Goal: Find contact information: Find contact information

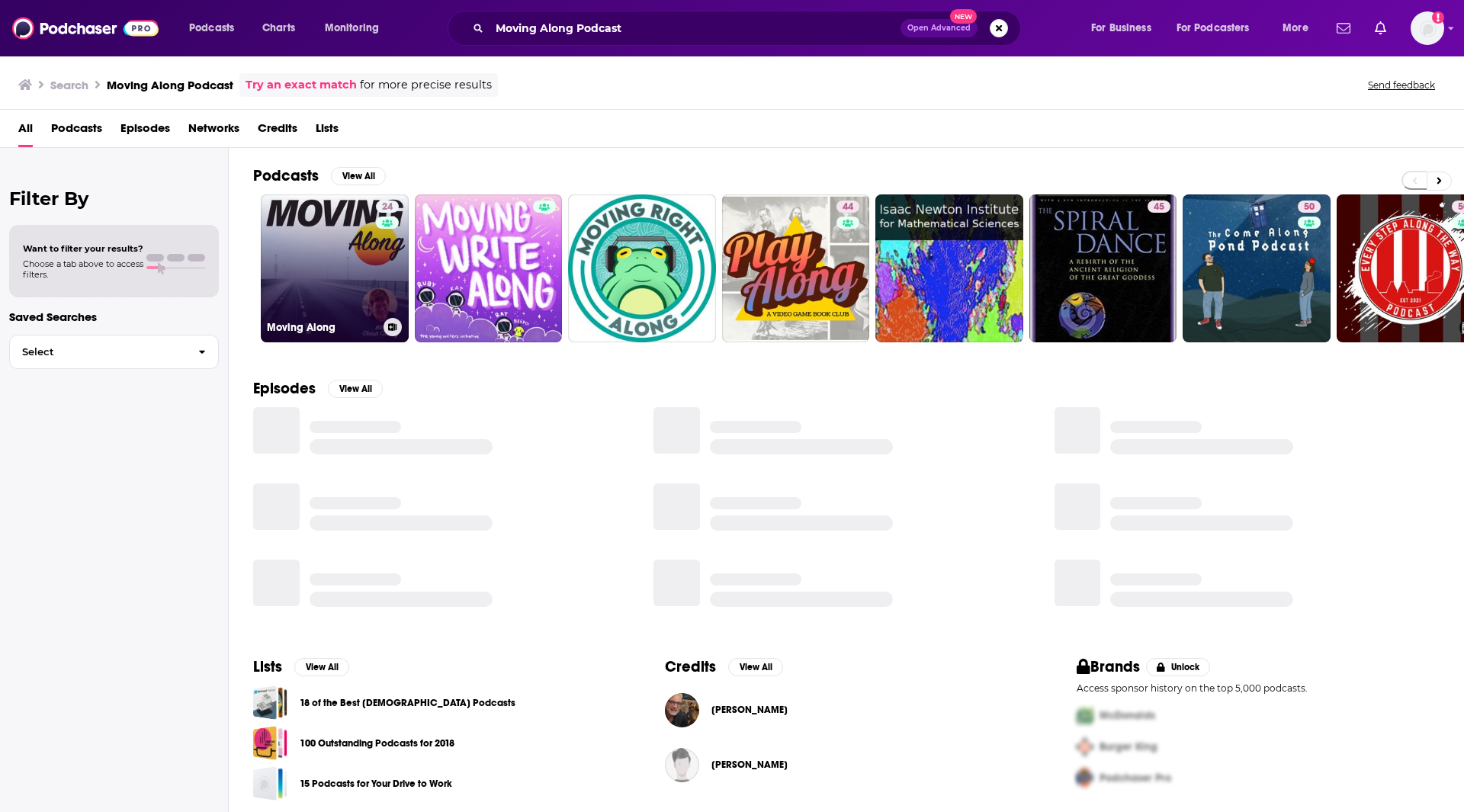
click at [312, 212] on link "24 Moving Along" at bounding box center [335, 268] width 148 height 148
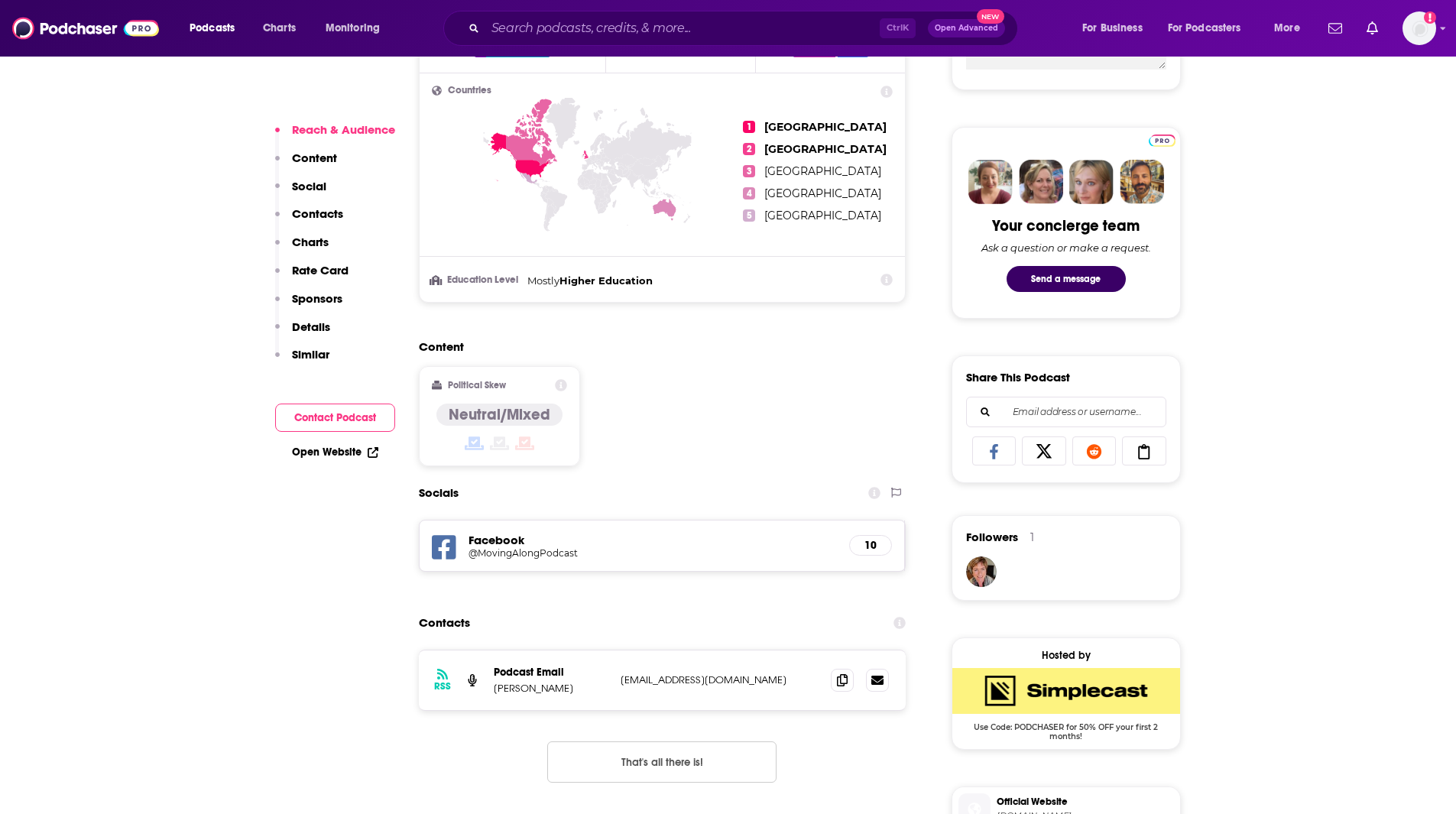
scroll to position [752, 0]
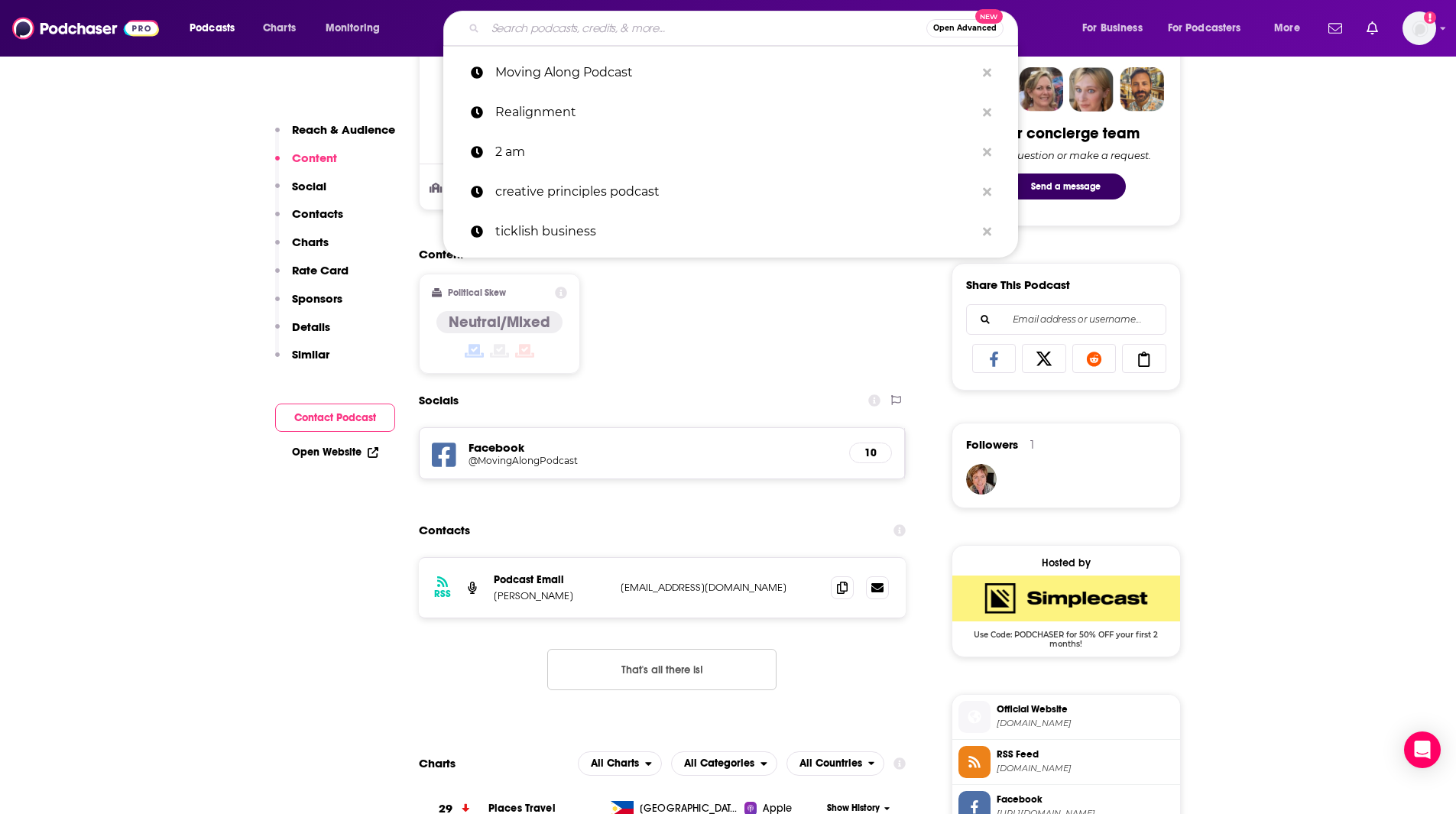
click at [529, 20] on input "Search podcasts, credits, & more..." at bounding box center [706, 28] width 441 height 24
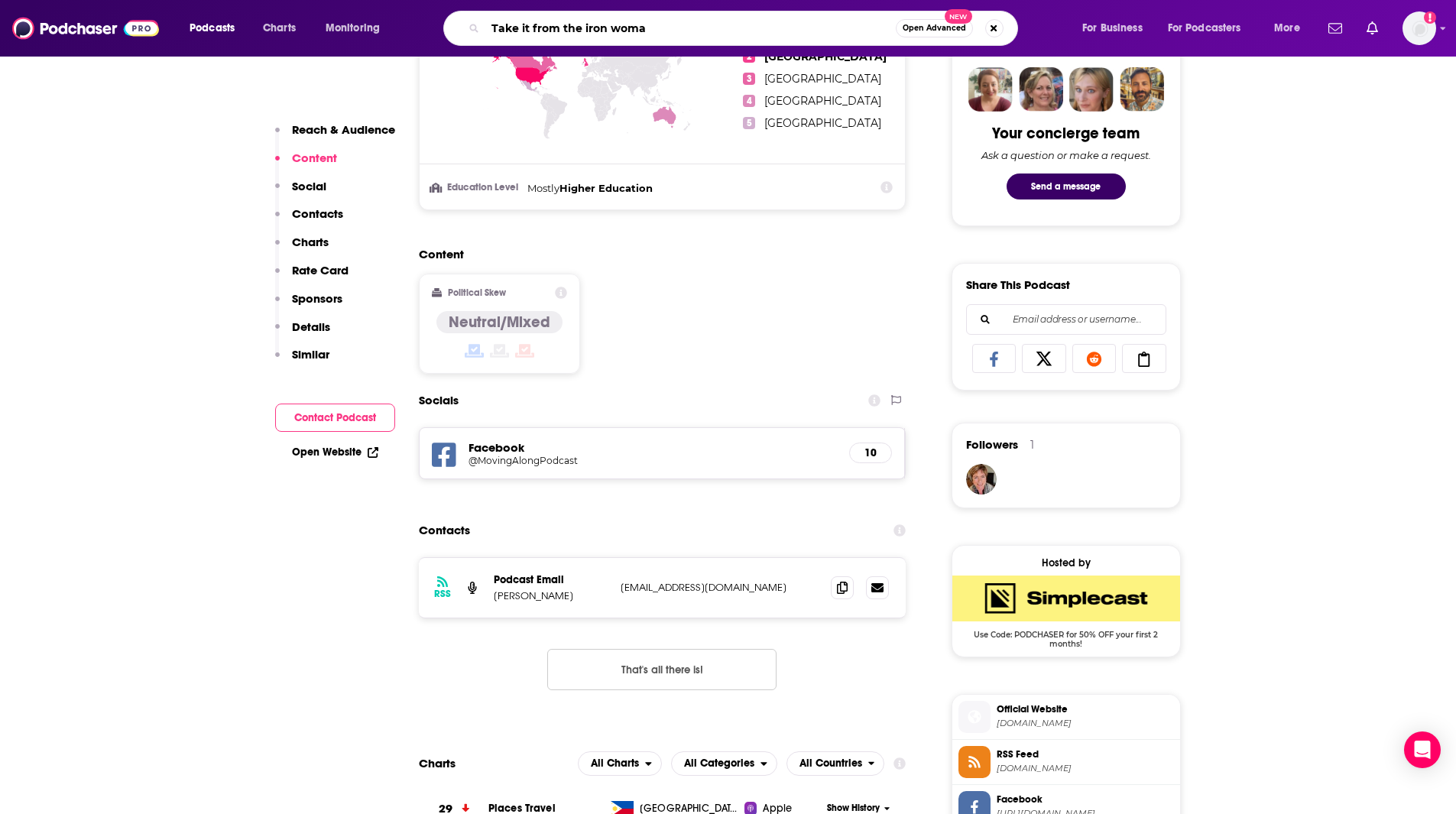
type input "Take it from the iron woman"
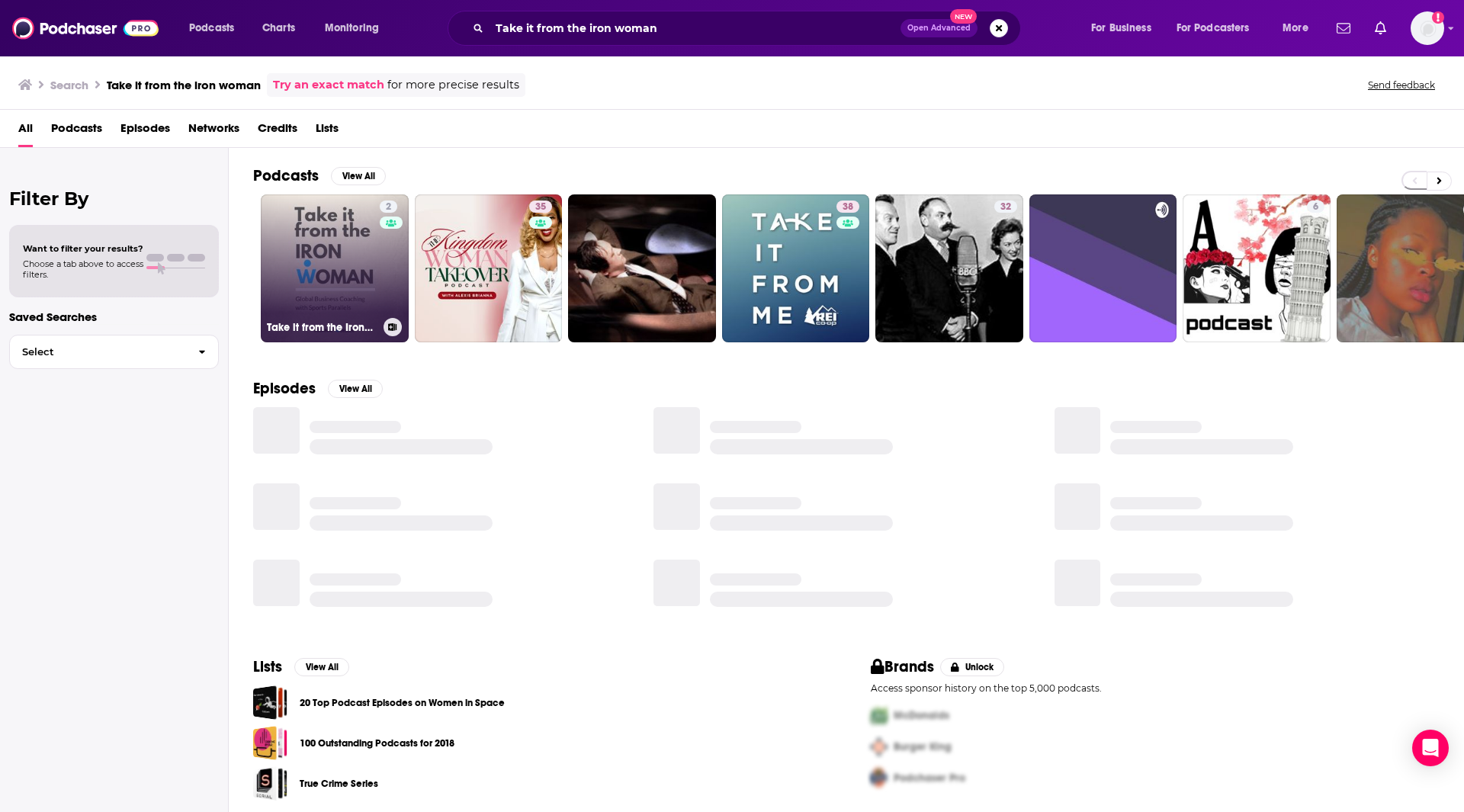
click at [336, 266] on link "2 Take it from the Ironwoman" at bounding box center [335, 268] width 148 height 148
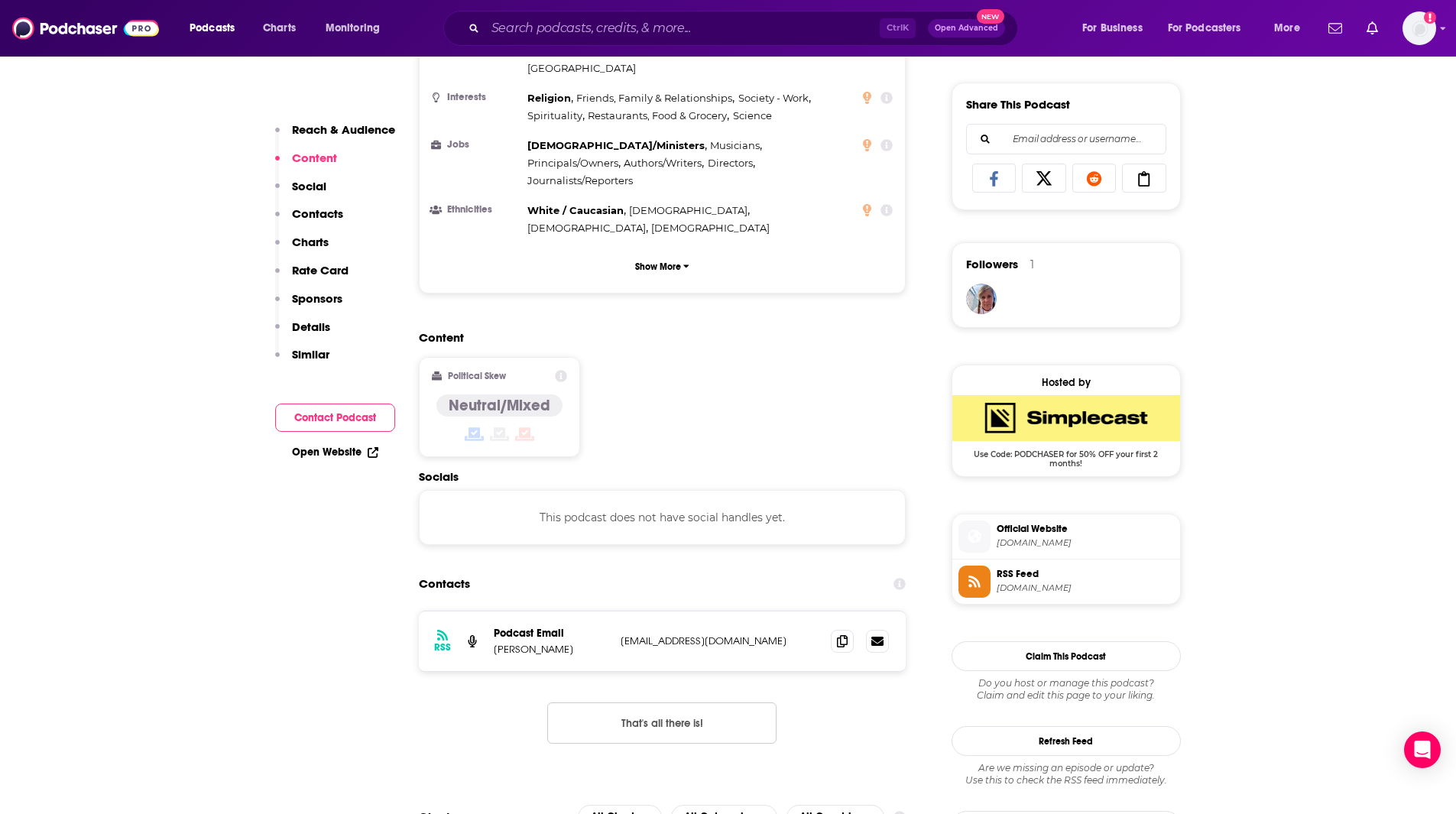
scroll to position [941, 0]
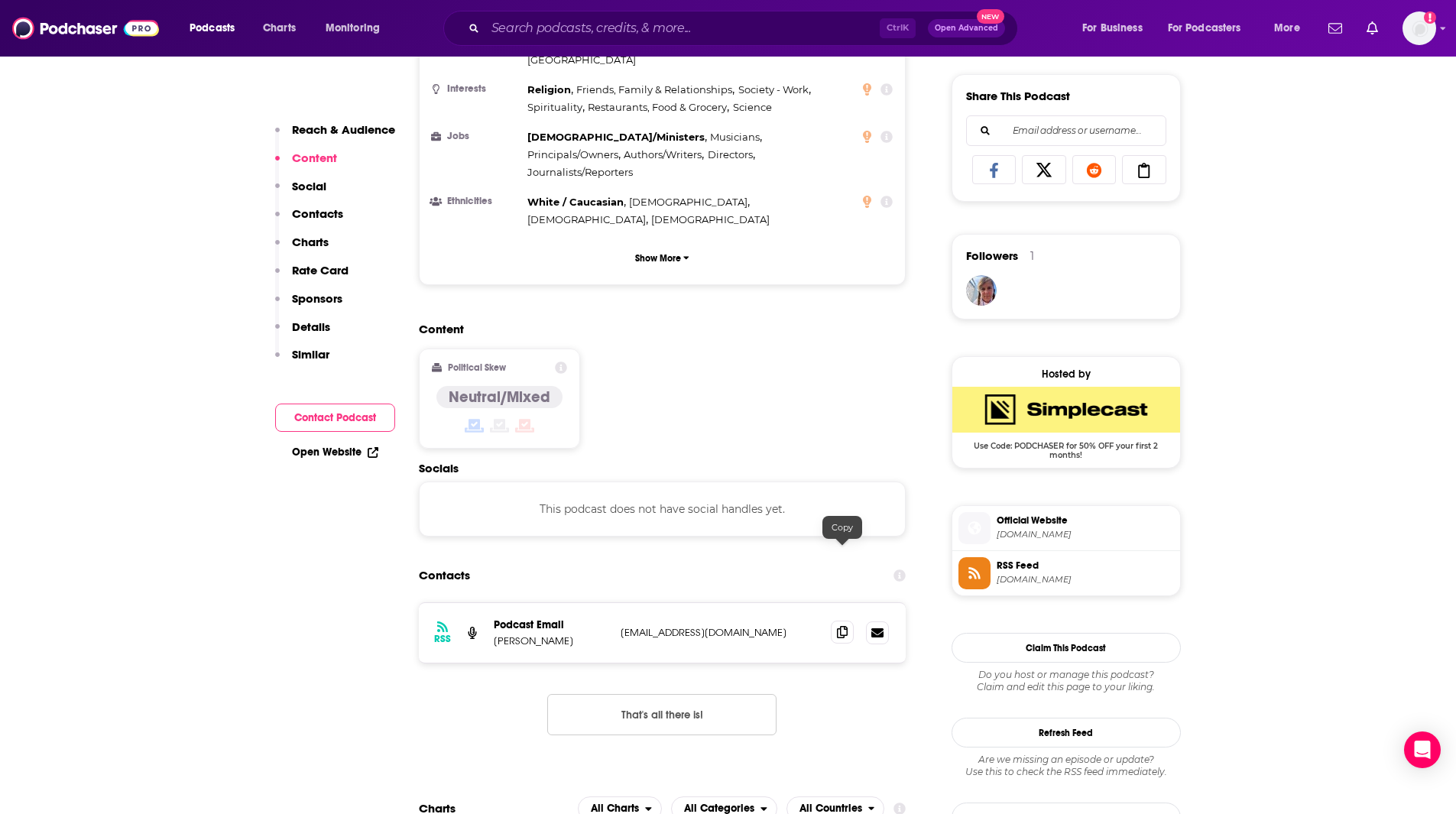
click at [844, 626] on icon at bounding box center [842, 633] width 11 height 12
click at [541, 19] on input "Search podcasts, credits, & more..." at bounding box center [682, 28] width 394 height 24
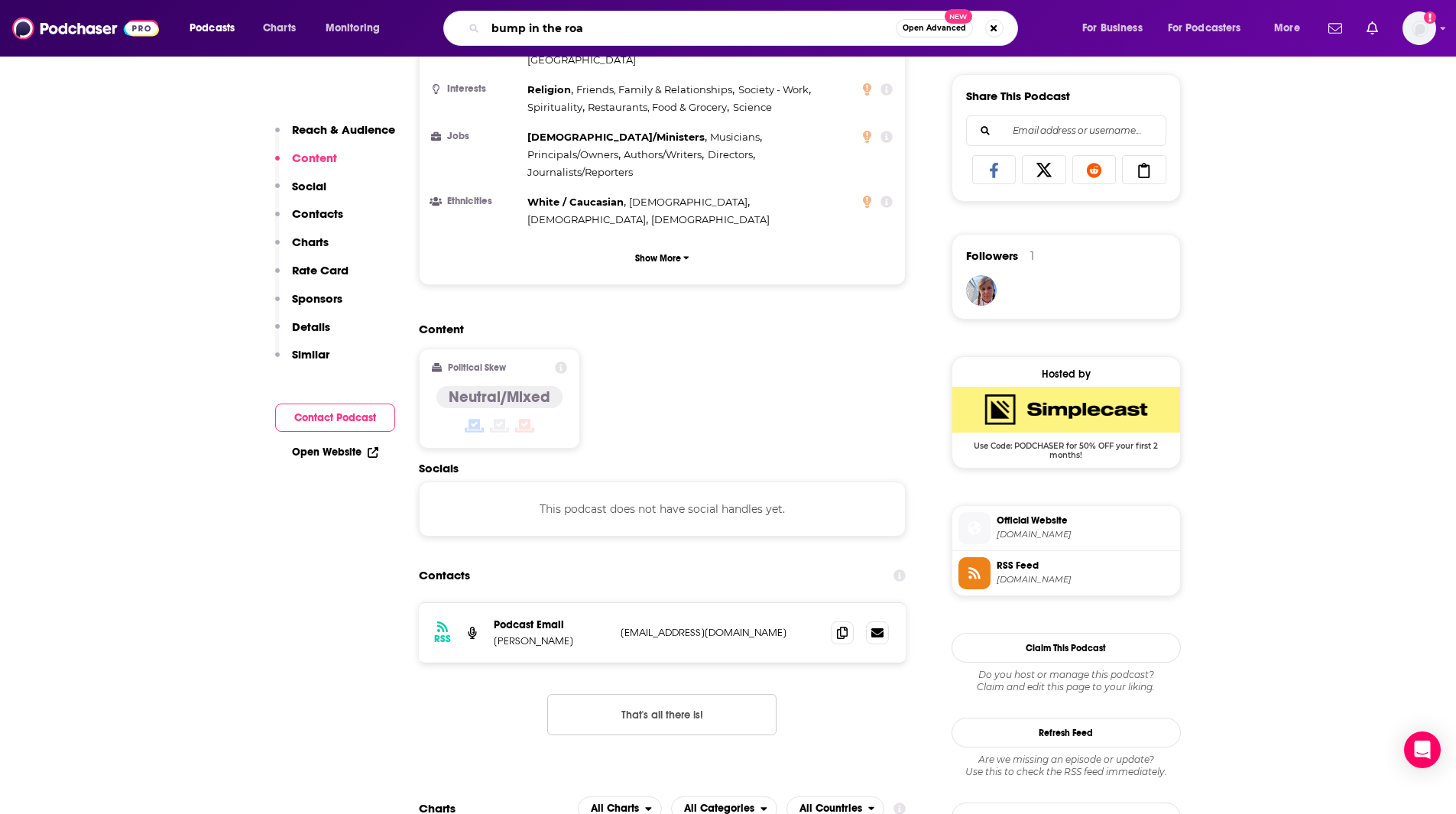
type input "bump in the road"
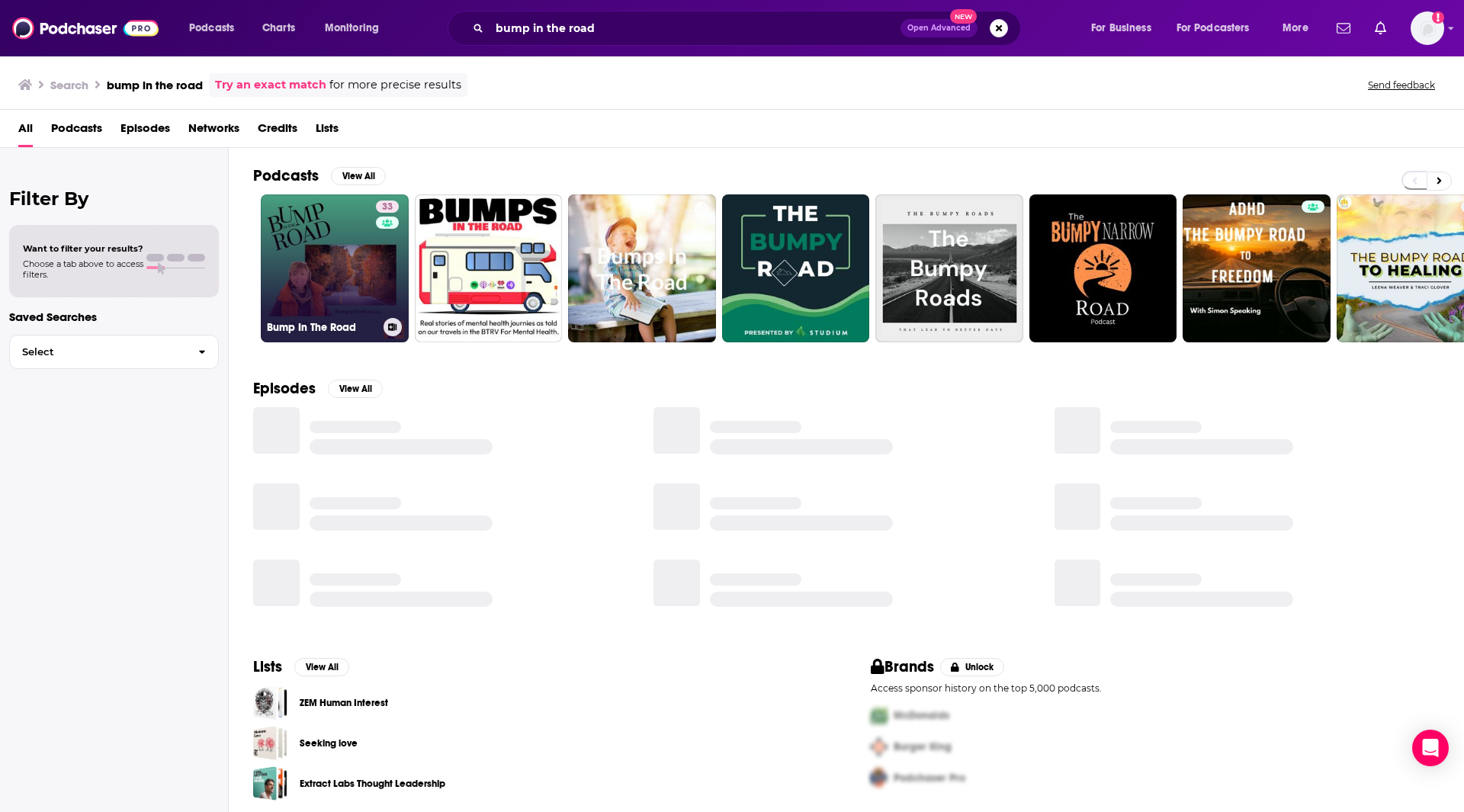
click at [360, 249] on link "33 Bump In The Road" at bounding box center [335, 268] width 148 height 148
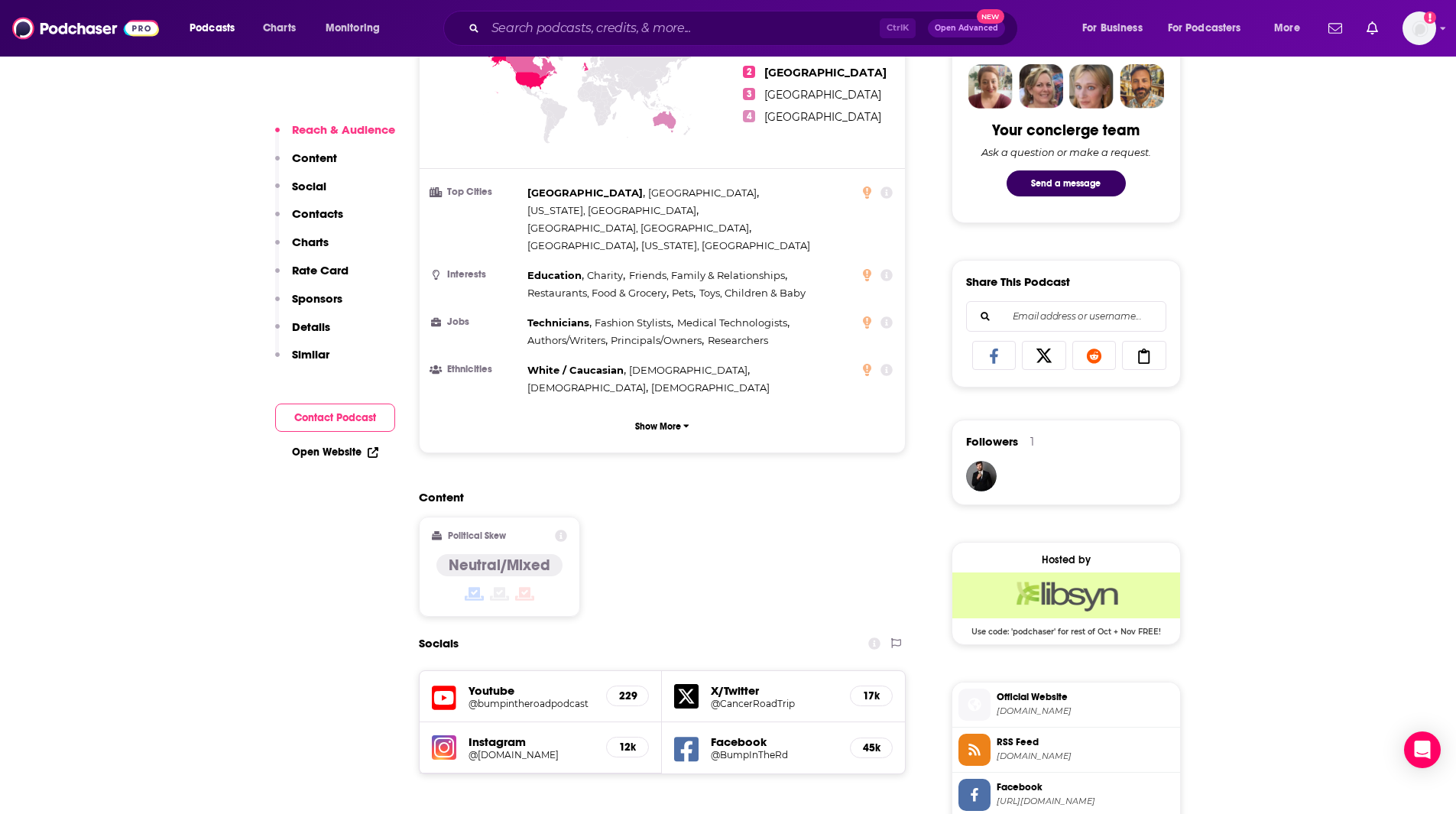
scroll to position [928, 0]
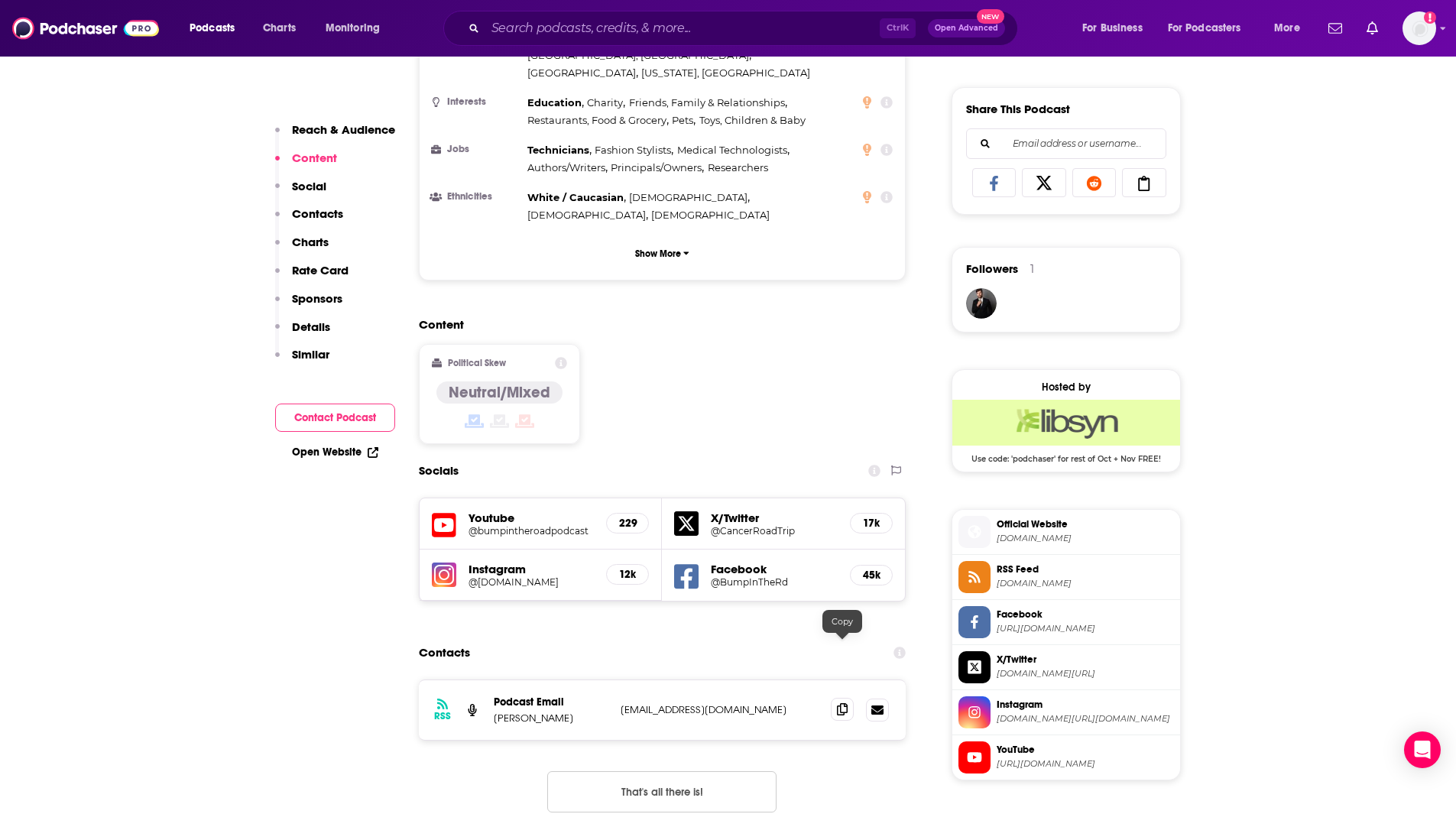
click at [844, 703] on icon at bounding box center [842, 710] width 11 height 12
